Goal: Task Accomplishment & Management: Complete application form

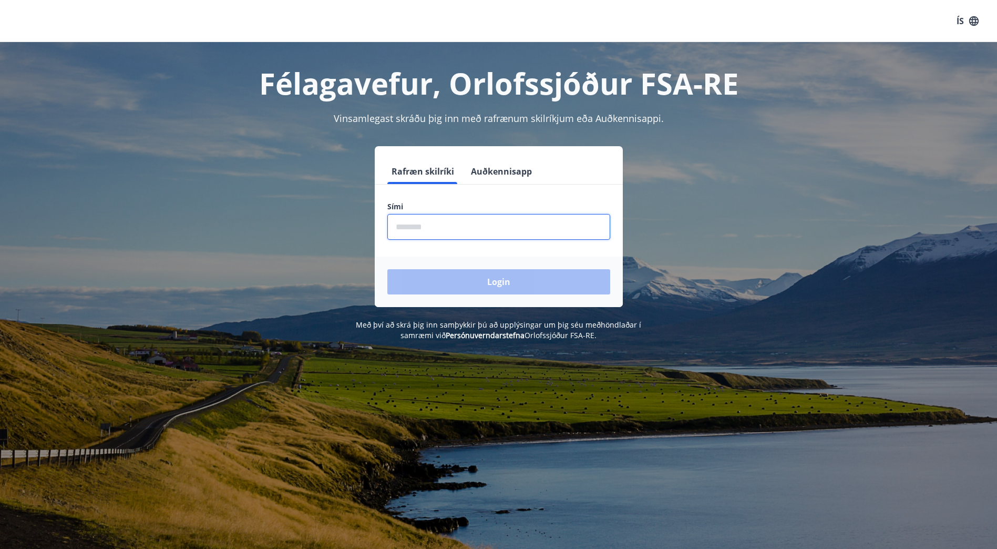
click at [450, 232] on input "phone" at bounding box center [498, 227] width 223 height 26
type input "********"
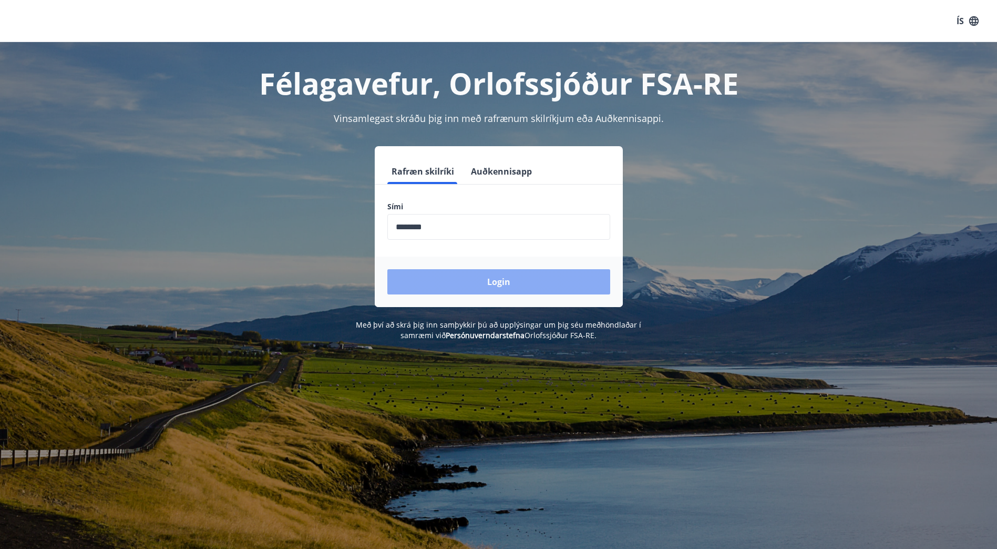
click at [449, 280] on button "Login" at bounding box center [498, 281] width 223 height 25
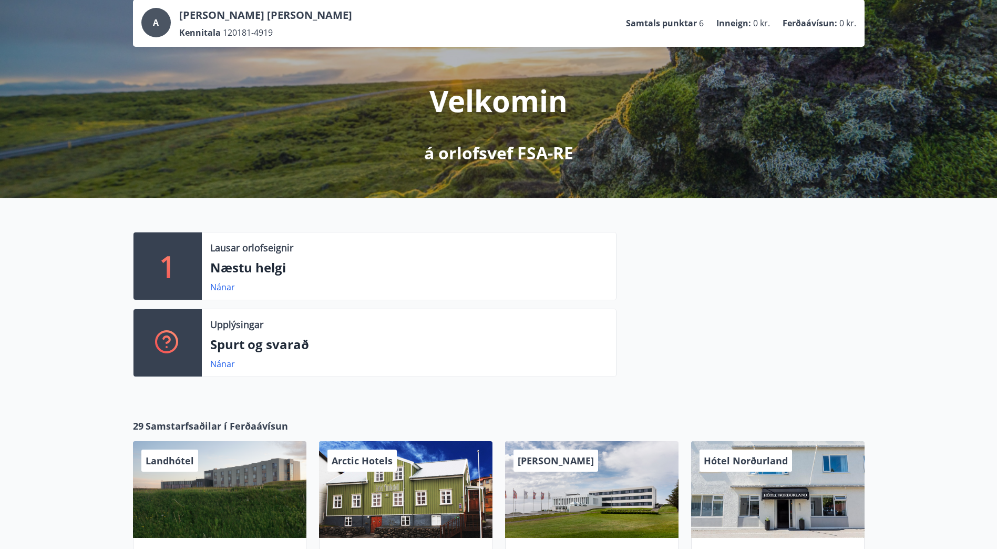
scroll to position [158, 0]
